Goal: Task Accomplishment & Management: Manage account settings

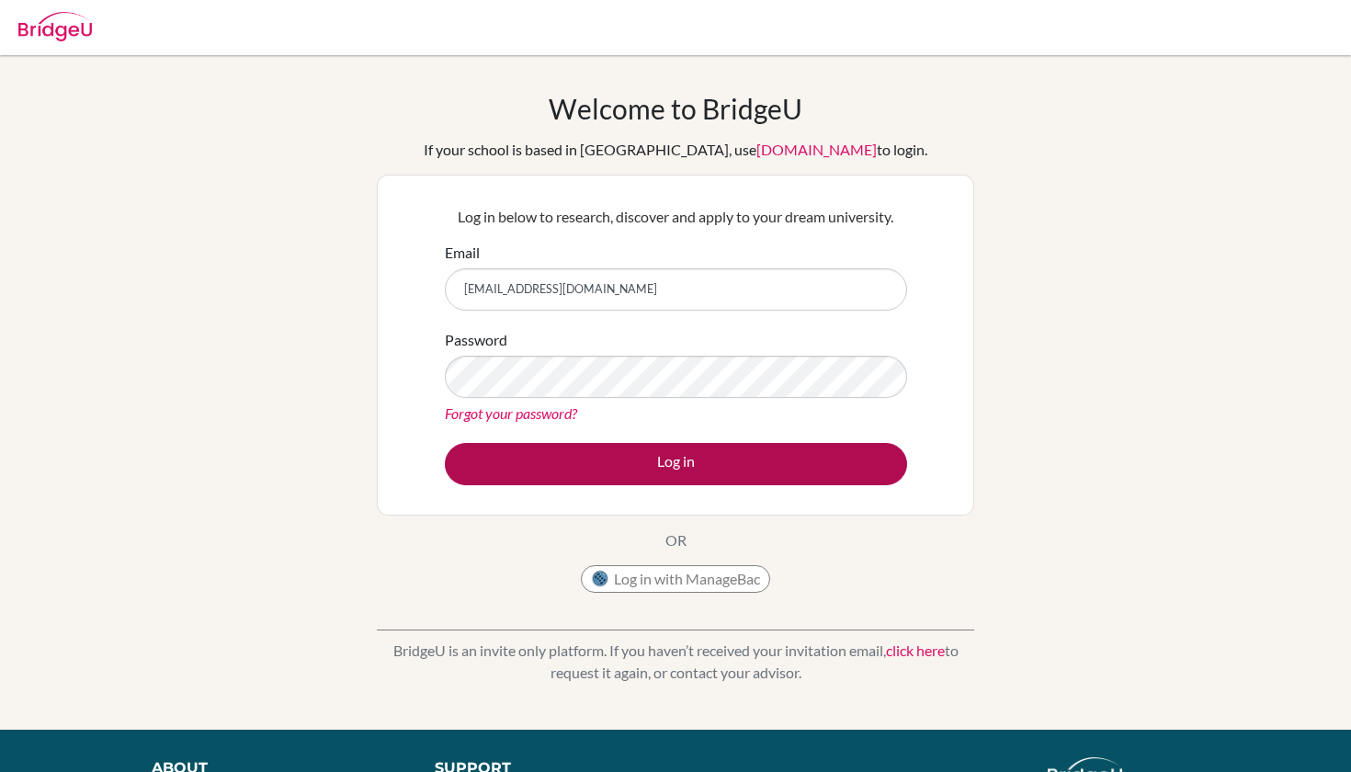
click at [583, 472] on button "Log in" at bounding box center [676, 464] width 462 height 42
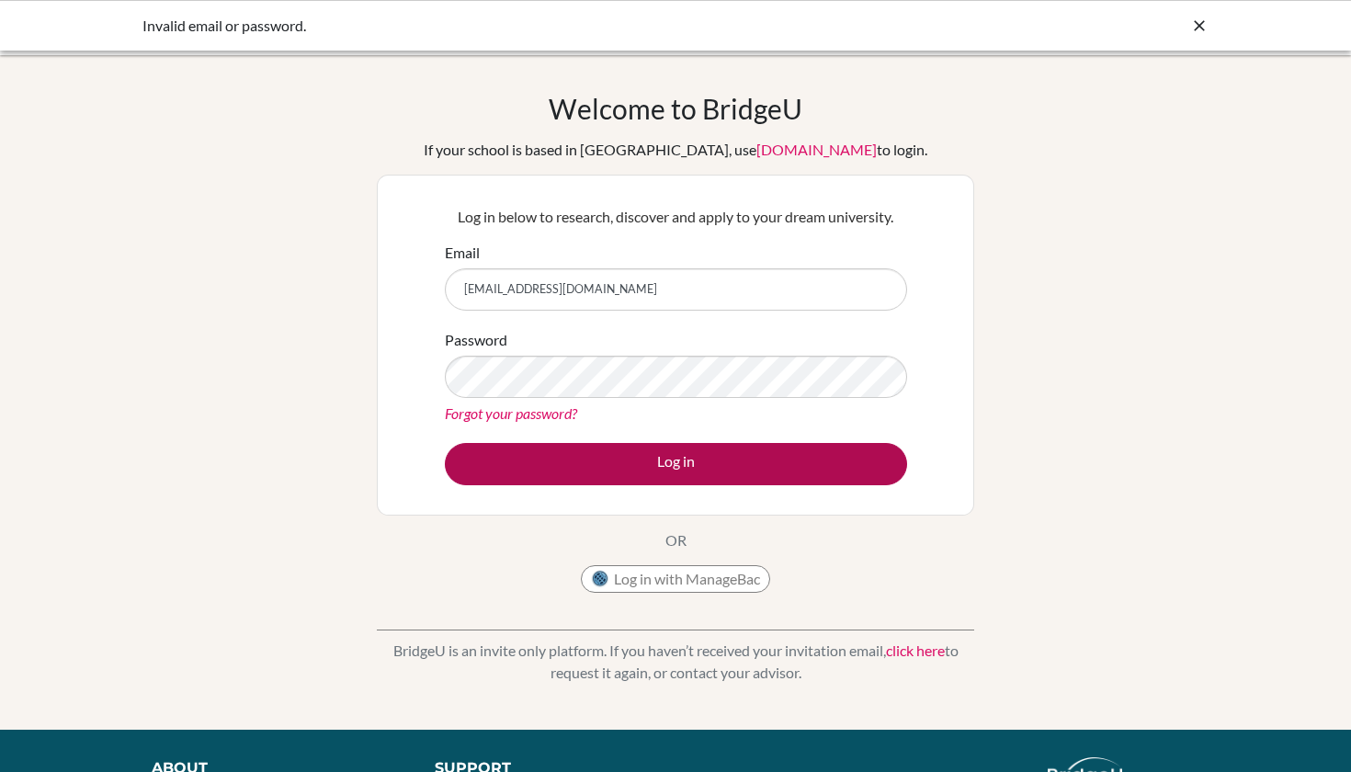
click at [646, 479] on button "Log in" at bounding box center [676, 464] width 462 height 42
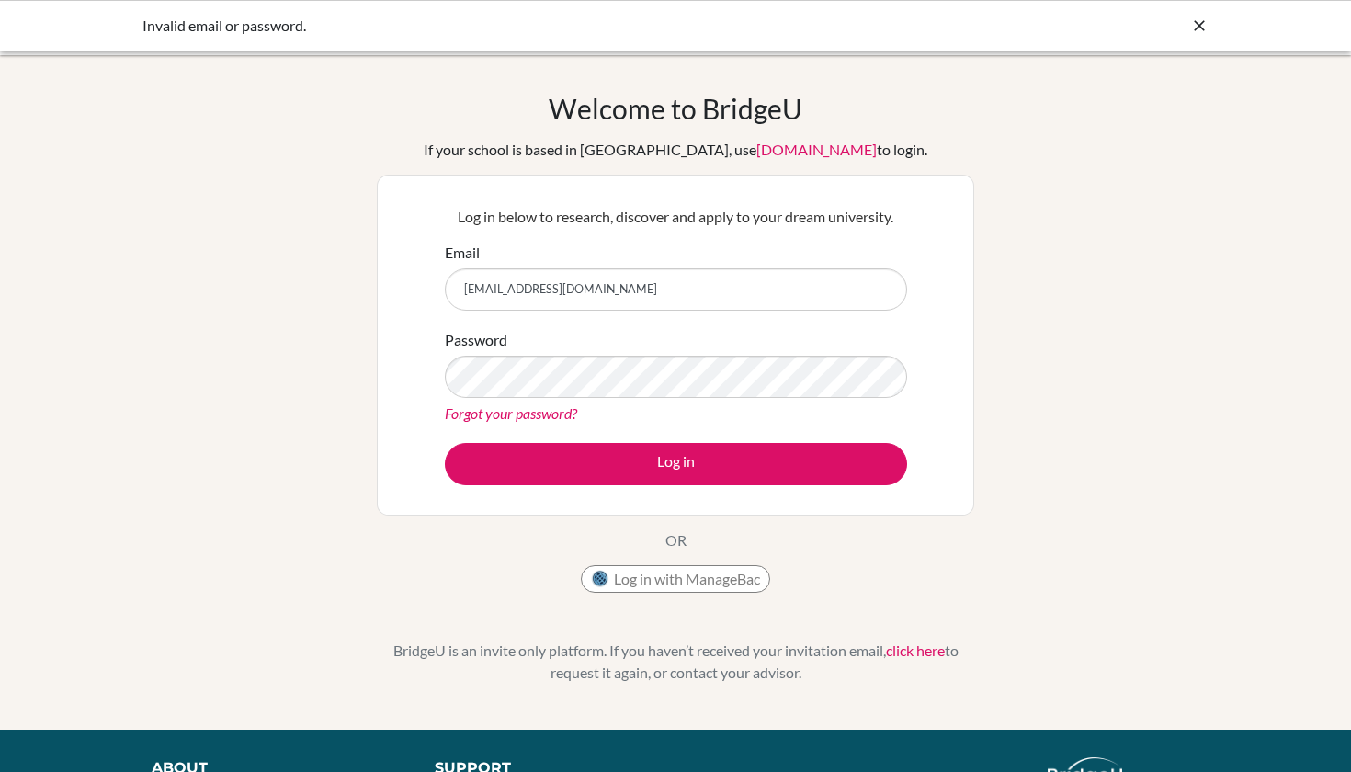
click at [709, 433] on form "Email yashvi2476@mcgs.ac.in Password Forgot your password? Log in" at bounding box center [676, 364] width 462 height 244
click at [516, 410] on link "Forgot your password?" at bounding box center [511, 412] width 132 height 17
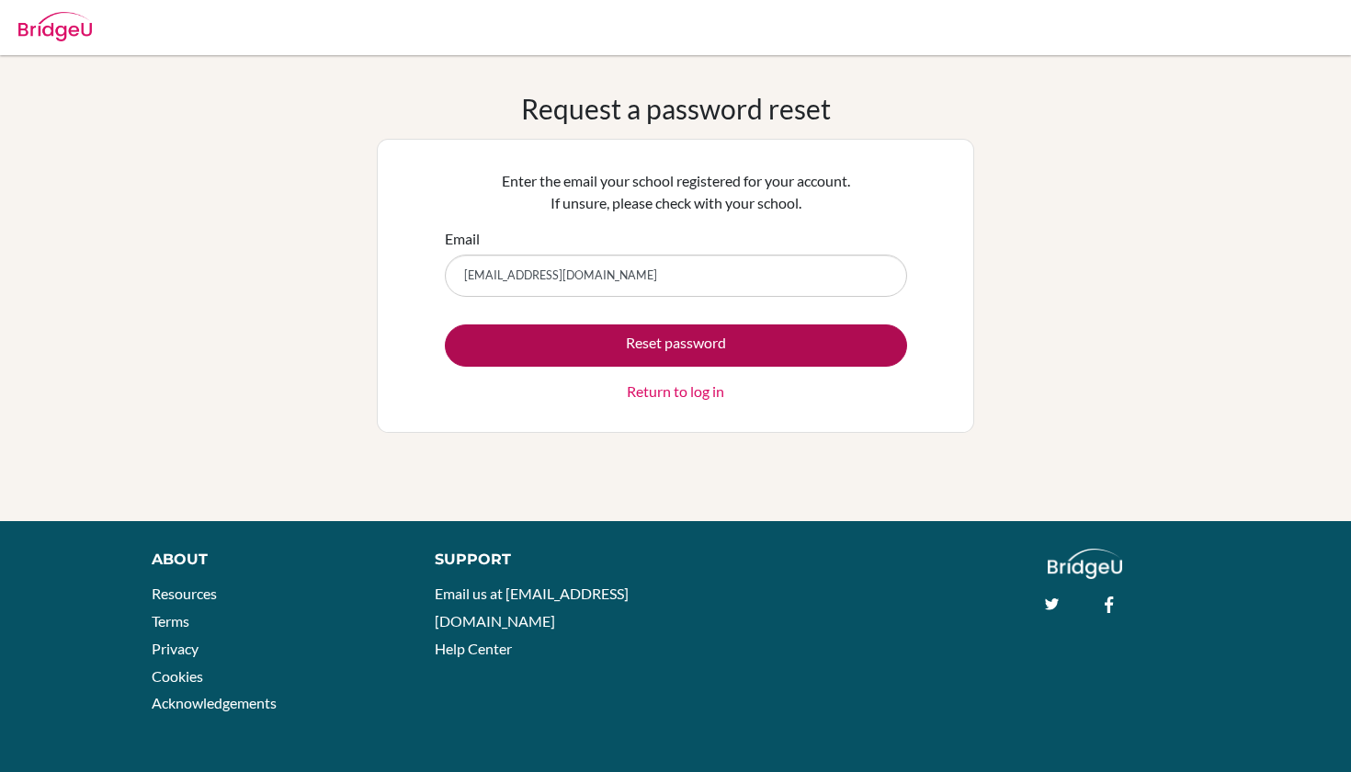
type input "[EMAIL_ADDRESS][DOMAIN_NAME]"
click at [652, 346] on button "Reset password" at bounding box center [676, 345] width 462 height 42
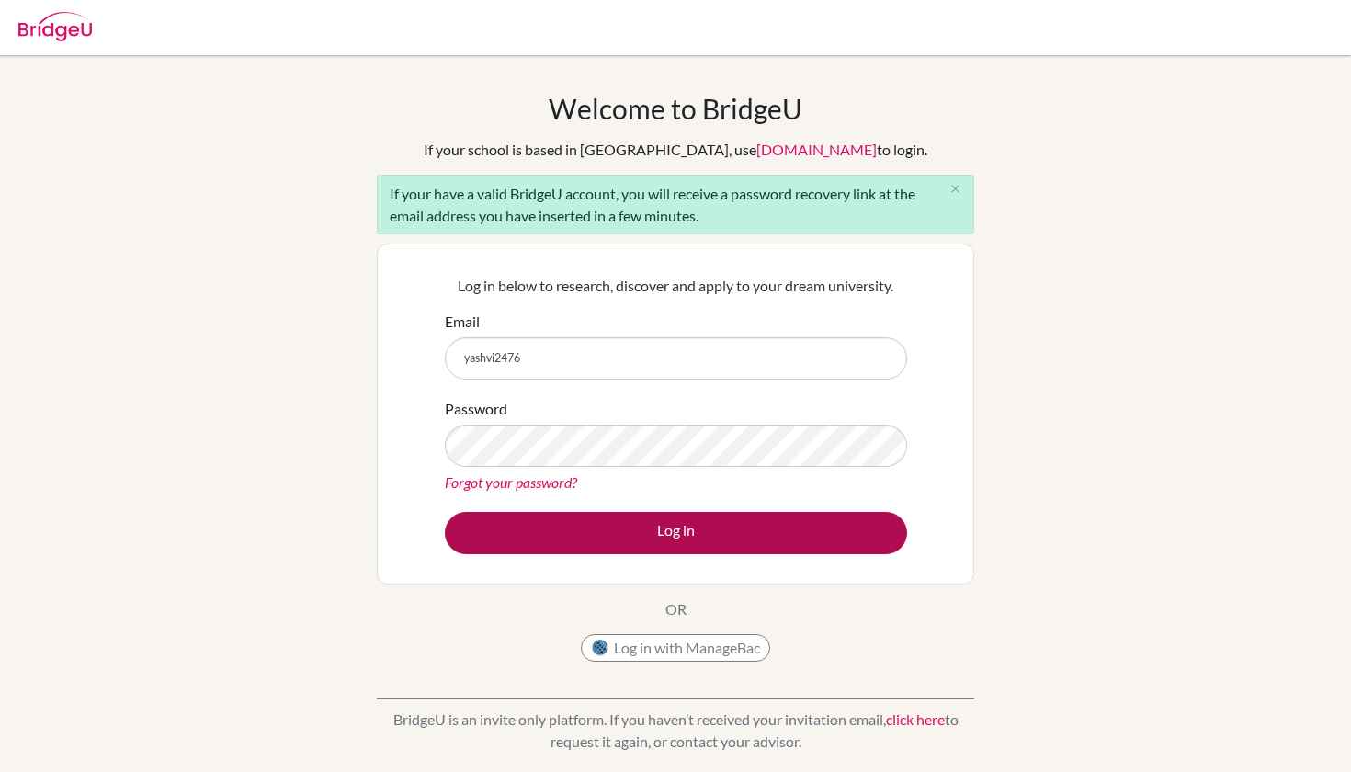
click at [648, 521] on button "Log in" at bounding box center [676, 533] width 462 height 42
click at [650, 528] on button "Log in" at bounding box center [676, 533] width 462 height 42
type input "yashvi2476@mcgs.ac.in"
click at [616, 528] on button "Log in" at bounding box center [676, 533] width 462 height 42
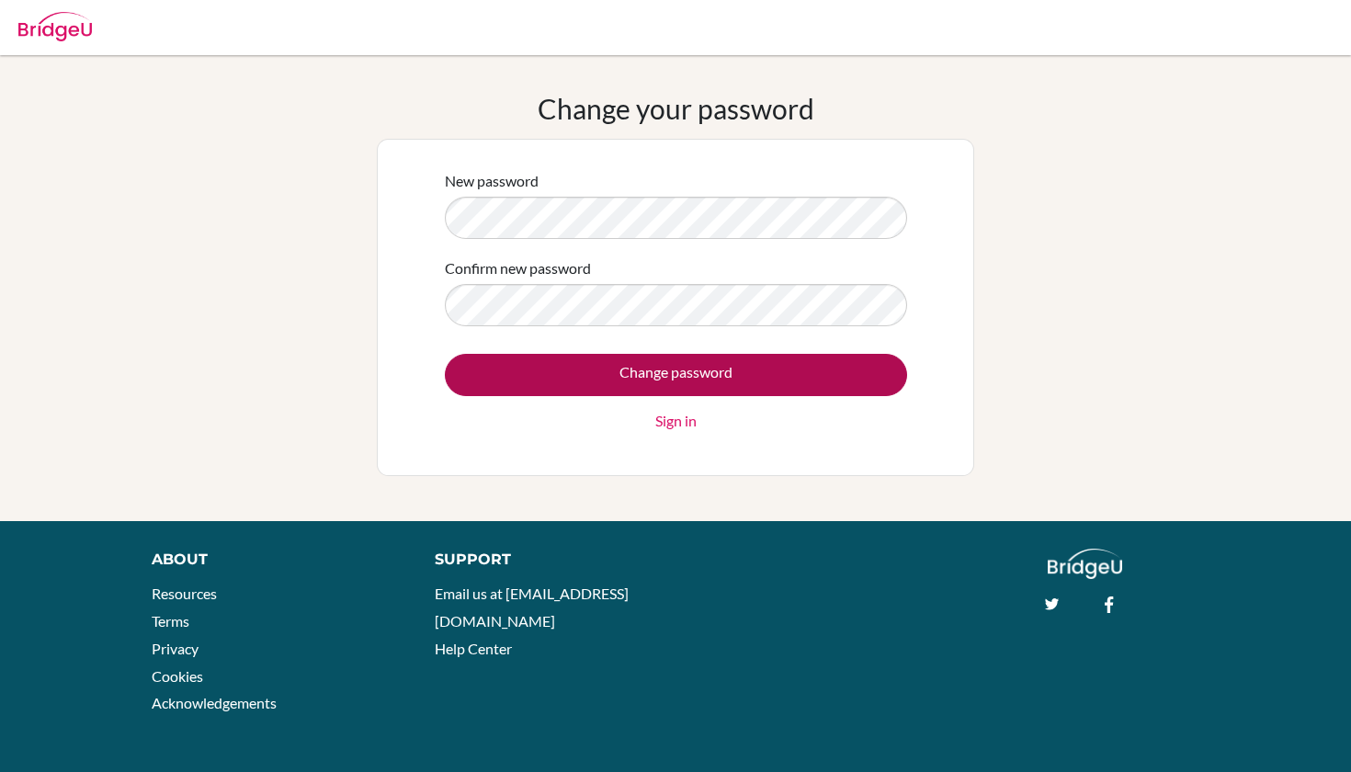
click at [579, 380] on input "Change password" at bounding box center [676, 375] width 462 height 42
